Goal: Obtain resource: Obtain resource

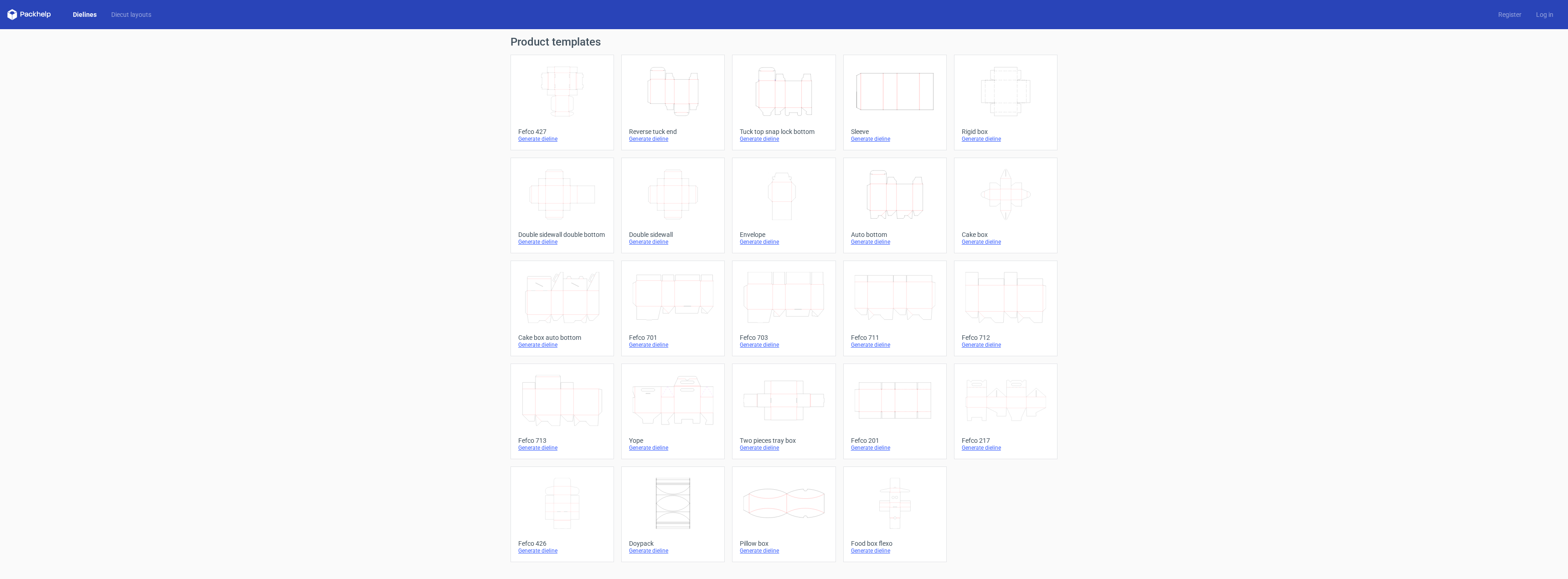
click at [673, 92] on icon "Height Depth Width" at bounding box center [673, 91] width 80 height 51
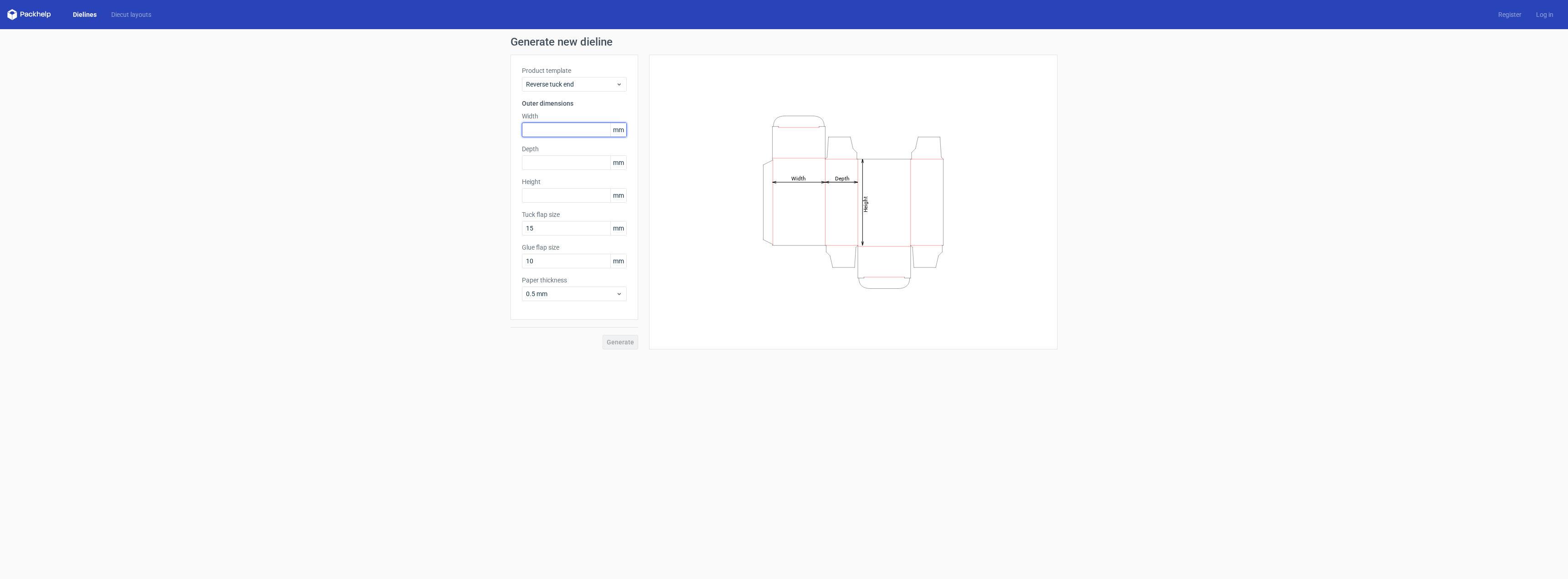
click at [559, 132] on input "text" at bounding box center [574, 130] width 105 height 15
click at [601, 131] on input "text" at bounding box center [574, 130] width 105 height 15
type input "63"
drag, startPoint x: 584, startPoint y: 164, endPoint x: 589, endPoint y: 164, distance: 5.0
click at [587, 164] on input "text" at bounding box center [574, 162] width 105 height 15
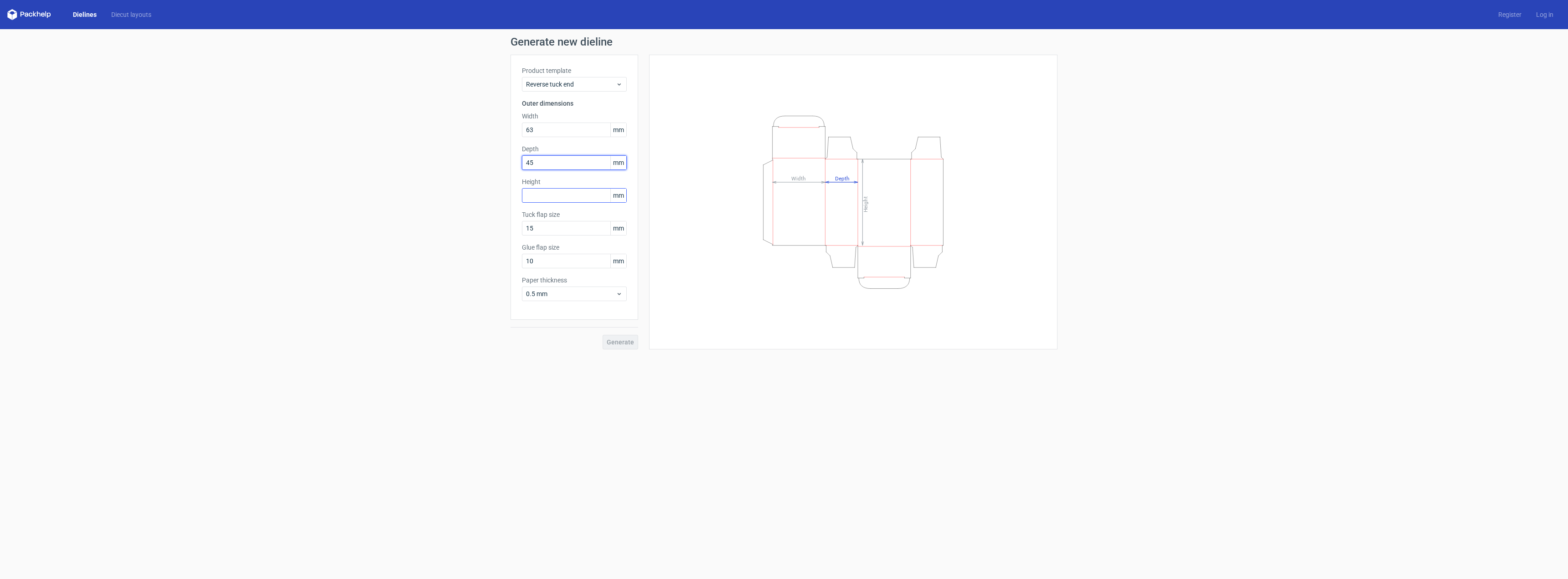
type input "45"
click at [555, 196] on input "text" at bounding box center [574, 195] width 105 height 15
type input "357"
drag, startPoint x: 568, startPoint y: 262, endPoint x: 511, endPoint y: 251, distance: 58.1
click at [507, 261] on div "Generate new dieline Product template Reverse tuck end Outer dimensions Width 6…" at bounding box center [784, 193] width 1568 height 328
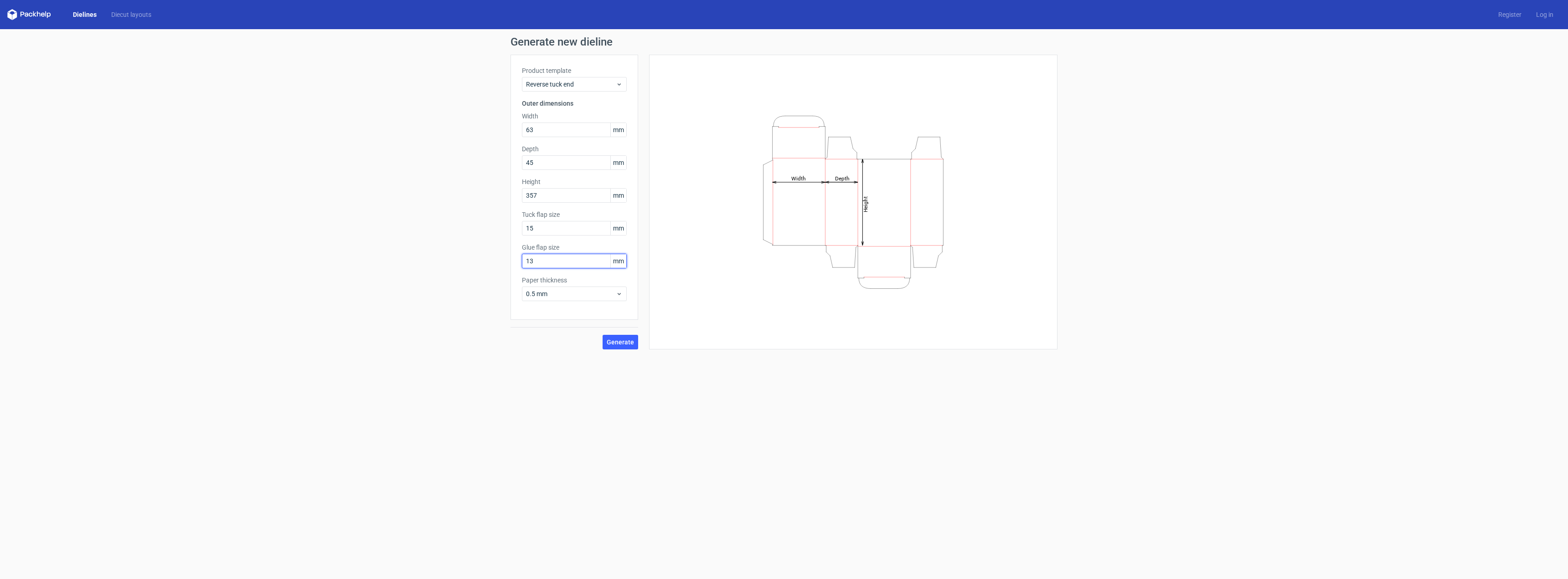
type input "13"
drag, startPoint x: 555, startPoint y: 379, endPoint x: 577, endPoint y: 277, distance: 104.3
click at [556, 376] on form "Generate new dieline Product template Reverse tuck end Outer dimensions Width 6…" at bounding box center [784, 304] width 1568 height 550
drag, startPoint x: 579, startPoint y: 289, endPoint x: 573, endPoint y: 297, distance: 10.0
click at [579, 290] on div "0.5 mm" at bounding box center [574, 294] width 105 height 15
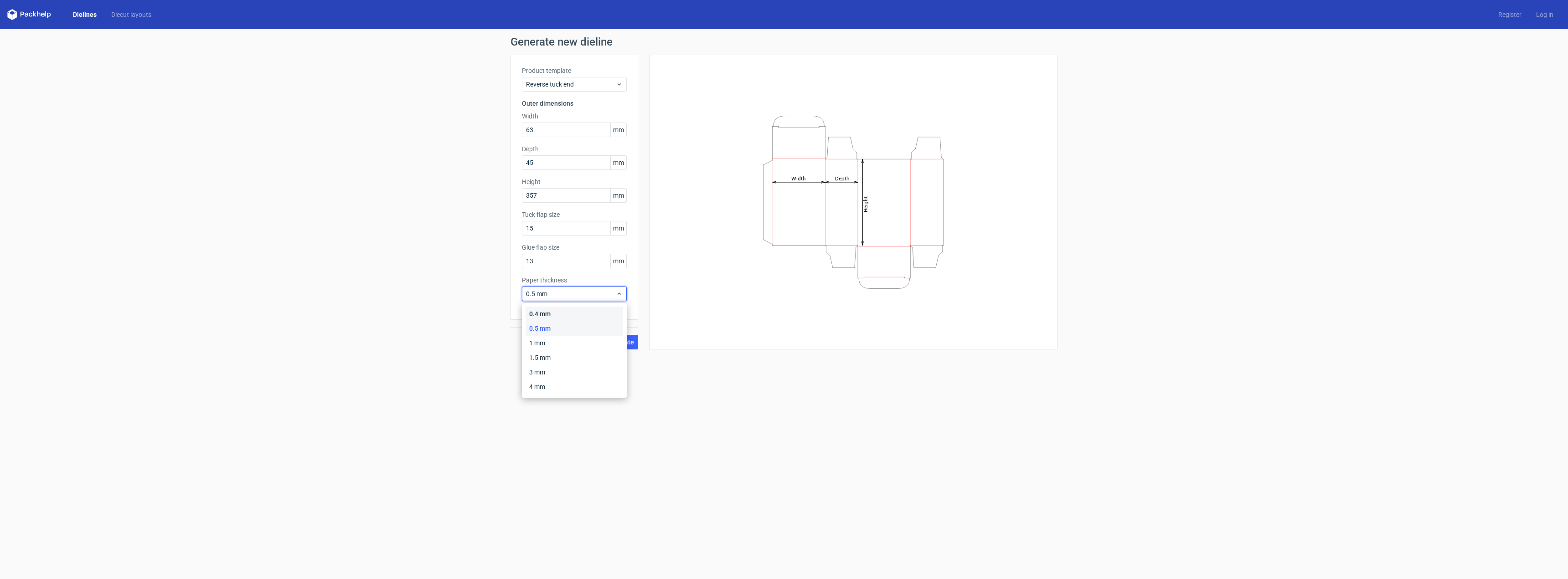
click at [552, 311] on div "0.4 mm" at bounding box center [574, 314] width 97 height 15
click at [617, 340] on span "Generate" at bounding box center [620, 342] width 27 height 7
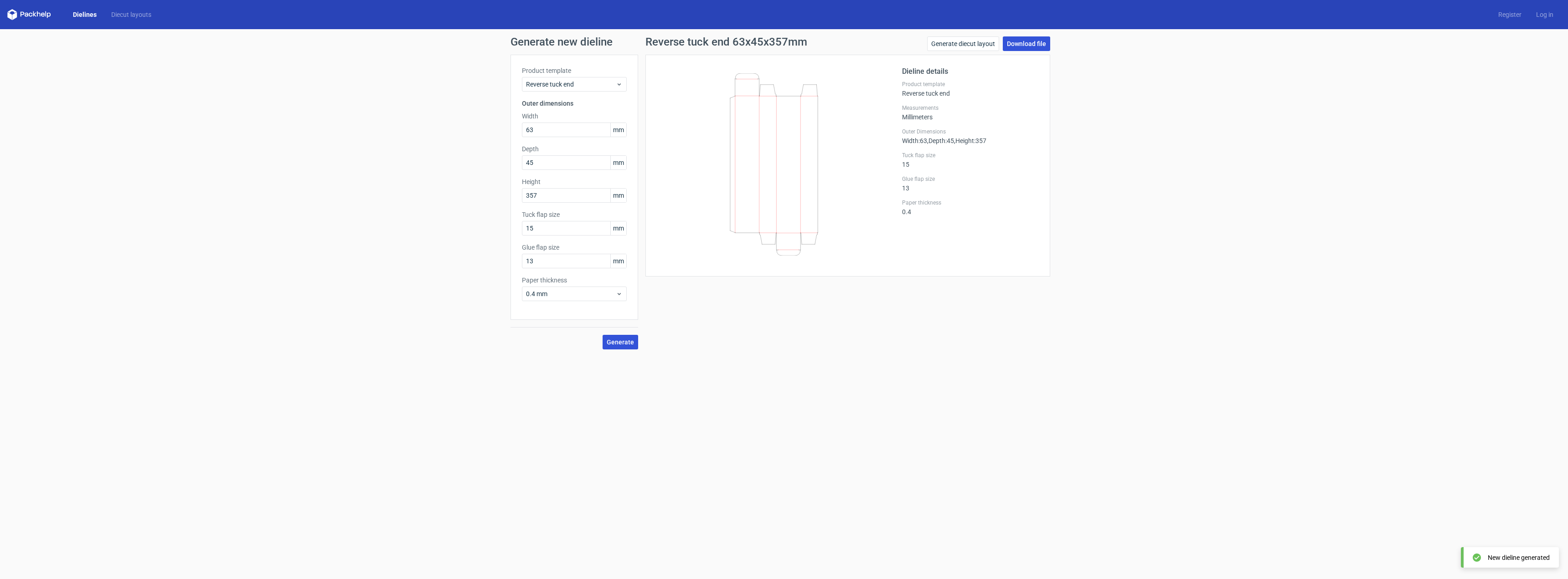
click at [1030, 45] on link "Download file" at bounding box center [1027, 44] width 48 height 15
